Goal: Information Seeking & Learning: Learn about a topic

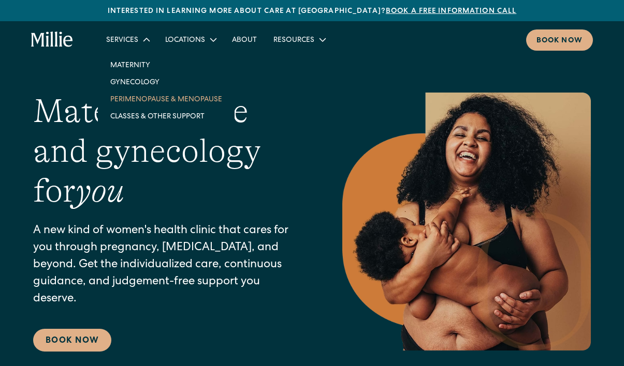
click at [134, 97] on link "Perimenopause & Menopause" at bounding box center [166, 99] width 128 height 17
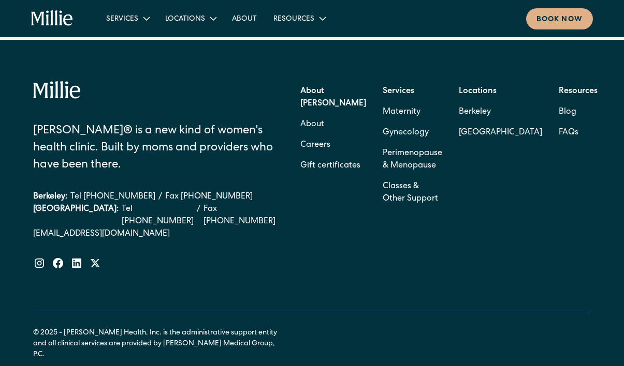
scroll to position [3333, 0]
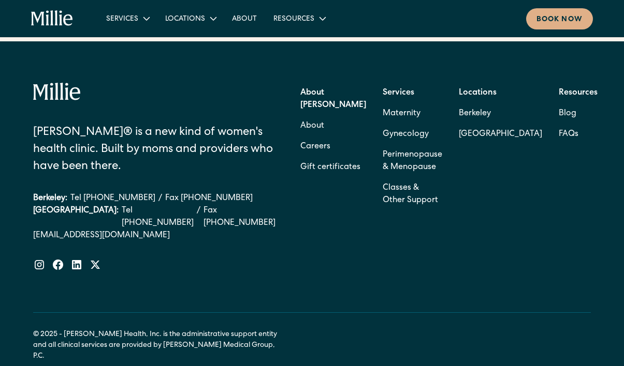
click at [486, 89] on strong "Locations" at bounding box center [478, 93] width 38 height 8
click at [477, 104] on link "Berkeley" at bounding box center [500, 114] width 83 height 21
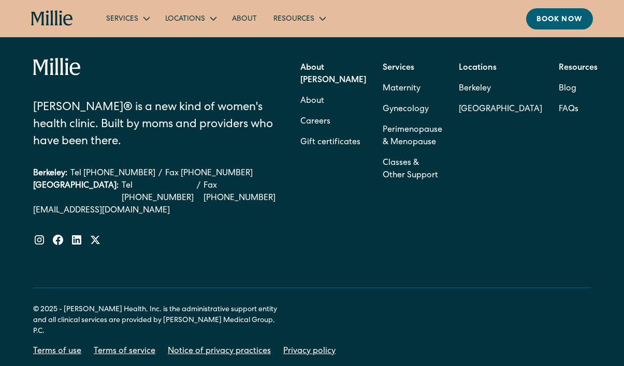
scroll to position [3092, 0]
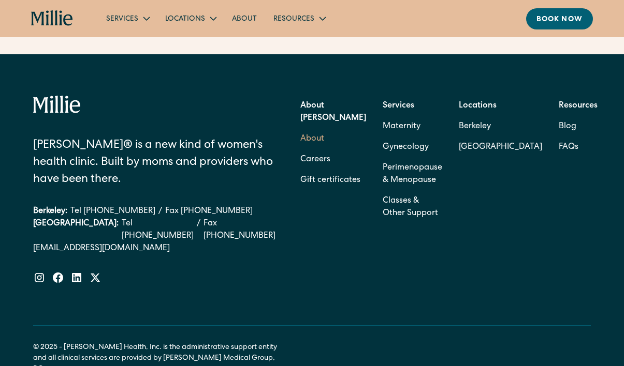
click at [324, 129] on link "About" at bounding box center [312, 139] width 24 height 21
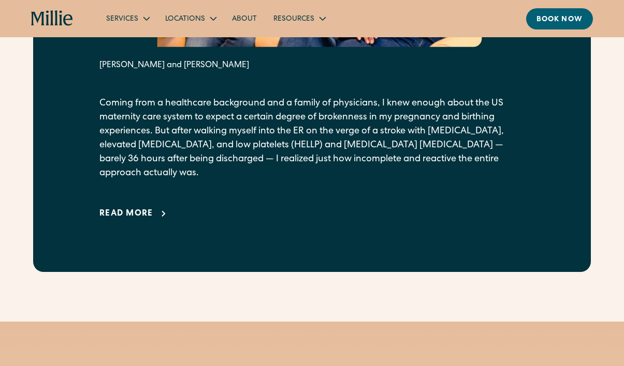
scroll to position [638, 0]
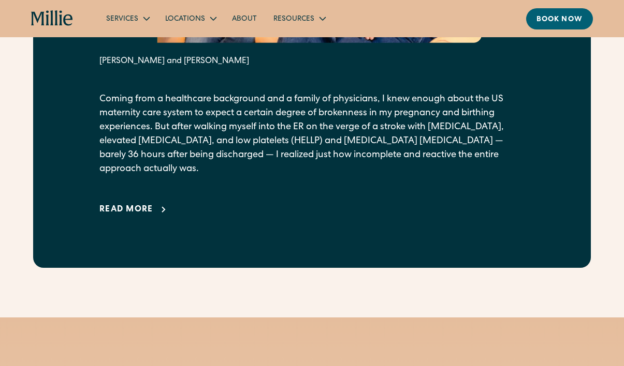
click at [150, 216] on div "Read more" at bounding box center [126, 210] width 54 height 12
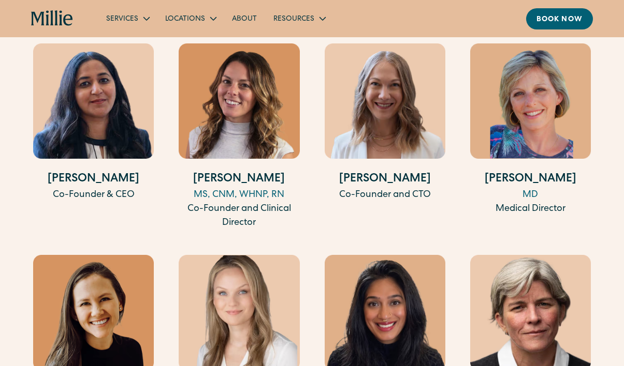
scroll to position [3032, 0]
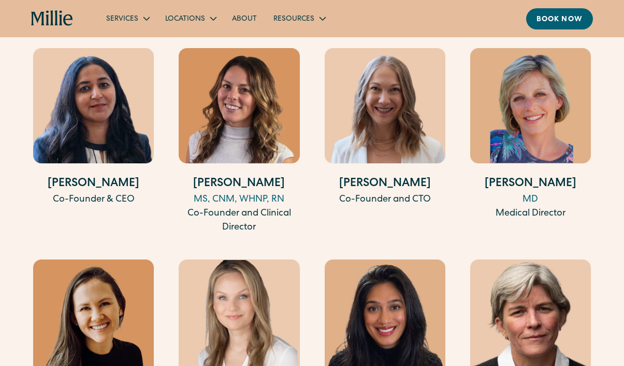
click at [254, 126] on img at bounding box center [239, 106] width 121 height 116
click at [366, 156] on img at bounding box center [385, 106] width 121 height 116
click at [497, 156] on img at bounding box center [530, 106] width 121 height 116
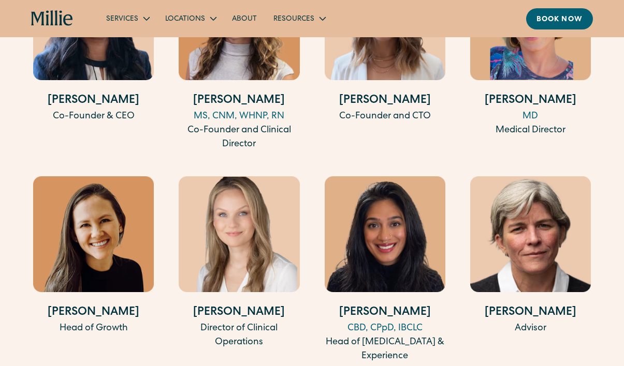
scroll to position [3119, 0]
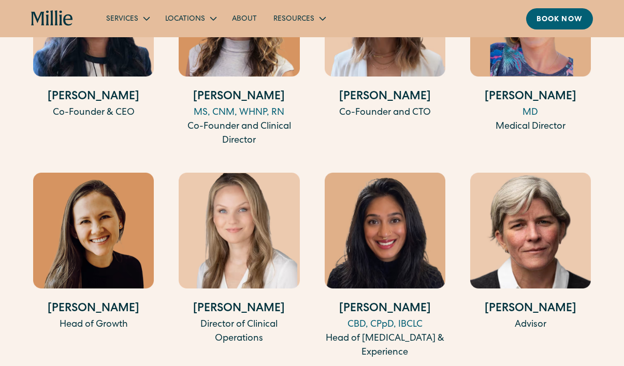
click at [102, 263] on img at bounding box center [93, 231] width 121 height 116
click at [271, 258] on img at bounding box center [239, 231] width 121 height 116
click at [392, 247] on img at bounding box center [385, 231] width 121 height 116
click at [509, 258] on img at bounding box center [530, 231] width 121 height 116
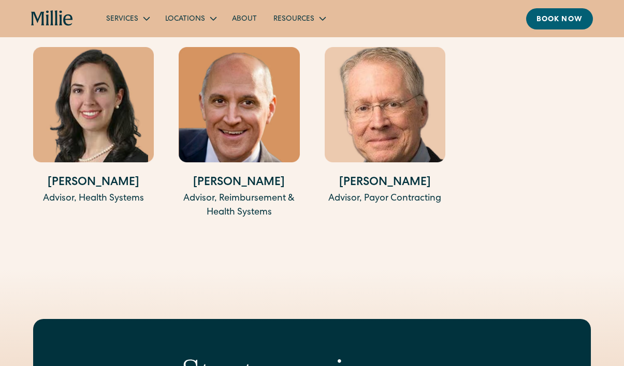
scroll to position [3459, 0]
